Goal: Task Accomplishment & Management: Manage account settings

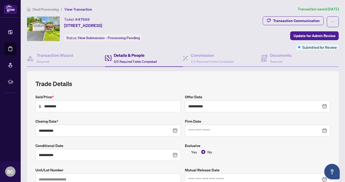
scroll to position [37, 0]
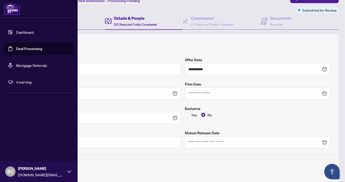
click at [23, 31] on link "Dashboard" at bounding box center [25, 32] width 18 height 5
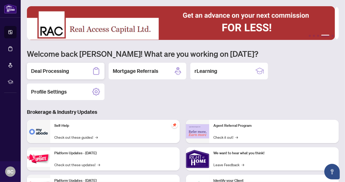
click at [68, 68] on h2 "Deal Processing" at bounding box center [50, 70] width 38 height 7
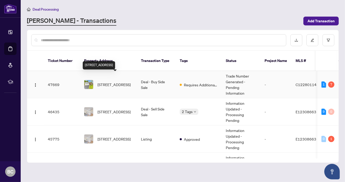
click at [128, 82] on span "[STREET_ADDRESS]" at bounding box center [114, 85] width 33 height 6
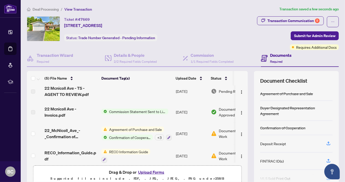
scroll to position [5, 0]
click at [129, 54] on h4 "Details & People" at bounding box center [135, 55] width 43 height 6
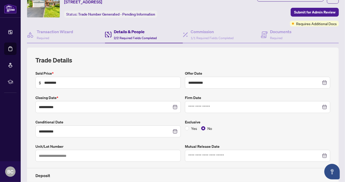
scroll to position [11, 0]
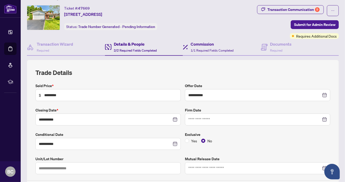
click at [207, 40] on div "Commission 1/1 Required Fields Completed" at bounding box center [222, 47] width 78 height 17
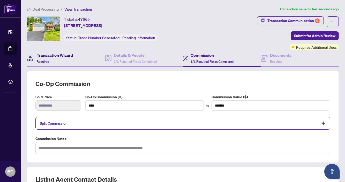
click at [55, 60] on div "Transaction Wizard Required" at bounding box center [55, 58] width 36 height 12
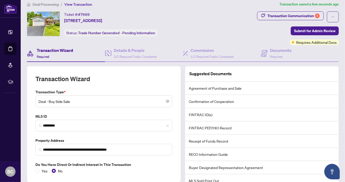
scroll to position [2, 0]
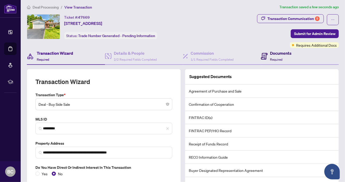
click at [273, 53] on h4 "Documents" at bounding box center [280, 53] width 21 height 6
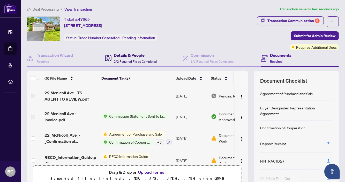
click at [128, 56] on h4 "Details & People" at bounding box center [135, 55] width 43 height 6
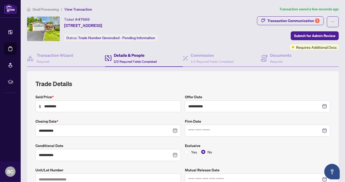
click at [57, 48] on div "Ticket #: 47669 [STREET_ADDRESS] Status: Trade Number Generated - Pending Infor…" at bounding box center [116, 33] width 181 height 34
click at [282, 18] on div "Transaction Communication 9" at bounding box center [294, 21] width 52 height 8
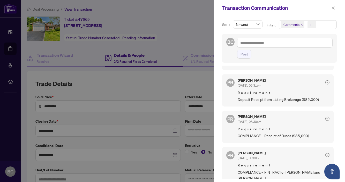
scroll to position [195, 0]
click at [193, 21] on div at bounding box center [172, 91] width 345 height 182
drag, startPoint x: 335, startPoint y: 6, endPoint x: 227, endPoint y: 23, distance: 108.7
click at [227, 23] on div "Transaction Communication Sort: Newest Filter: Comments +1 BC Post PR Puvitha R…" at bounding box center [279, 91] width 131 height 182
click at [333, 7] on icon "close" at bounding box center [334, 8] width 4 height 4
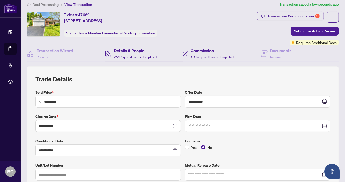
scroll to position [5, 0]
click at [123, 55] on span "2/2 Required Fields Completed" at bounding box center [135, 57] width 43 height 4
click at [128, 50] on h4 "Details & People" at bounding box center [135, 50] width 43 height 6
click at [136, 50] on h4 "Details & People" at bounding box center [135, 50] width 43 height 6
click at [197, 48] on h4 "Commission" at bounding box center [212, 50] width 43 height 6
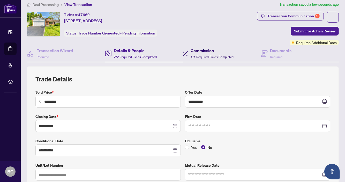
type textarea "**********"
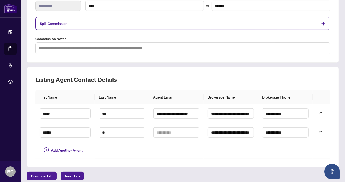
scroll to position [102, 0]
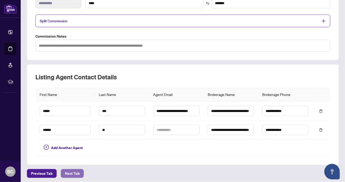
click at [74, 169] on span "Next Tab" at bounding box center [72, 173] width 15 height 8
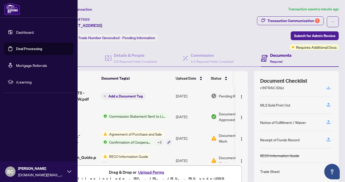
click at [29, 30] on link "Dashboard" at bounding box center [25, 32] width 18 height 5
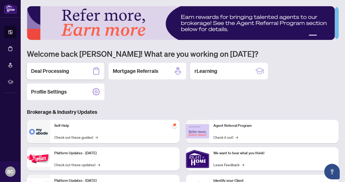
click at [55, 69] on h2 "Deal Processing" at bounding box center [50, 70] width 38 height 7
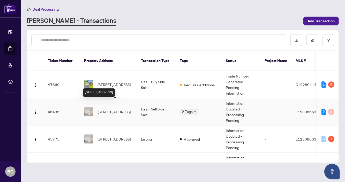
click at [107, 109] on span "[STREET_ADDRESS]" at bounding box center [114, 112] width 33 height 6
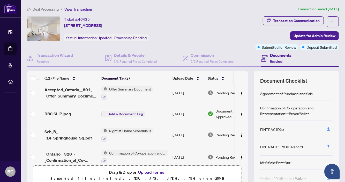
scroll to position [152, 0]
